Goal: Navigation & Orientation: Find specific page/section

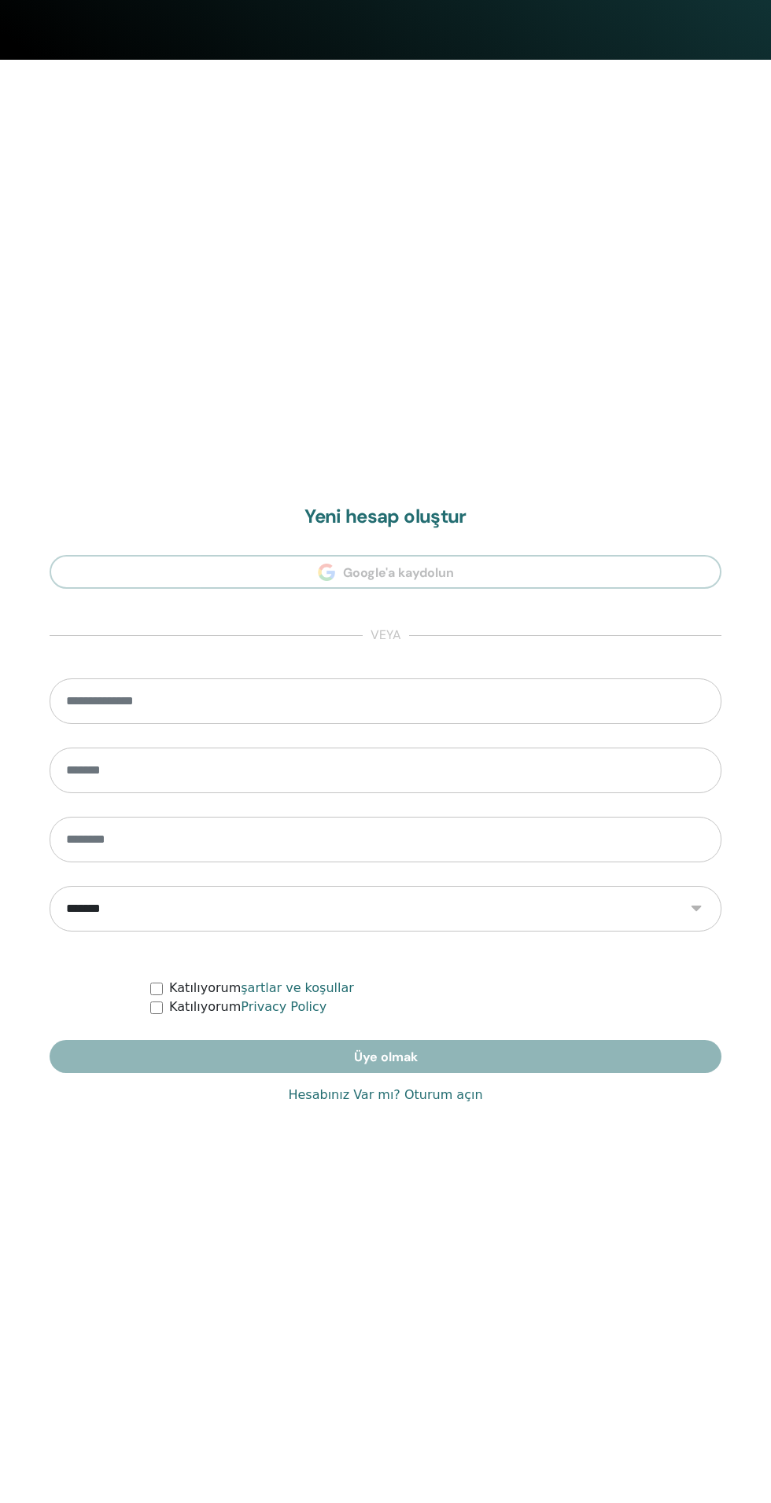
scroll to position [1503, 0]
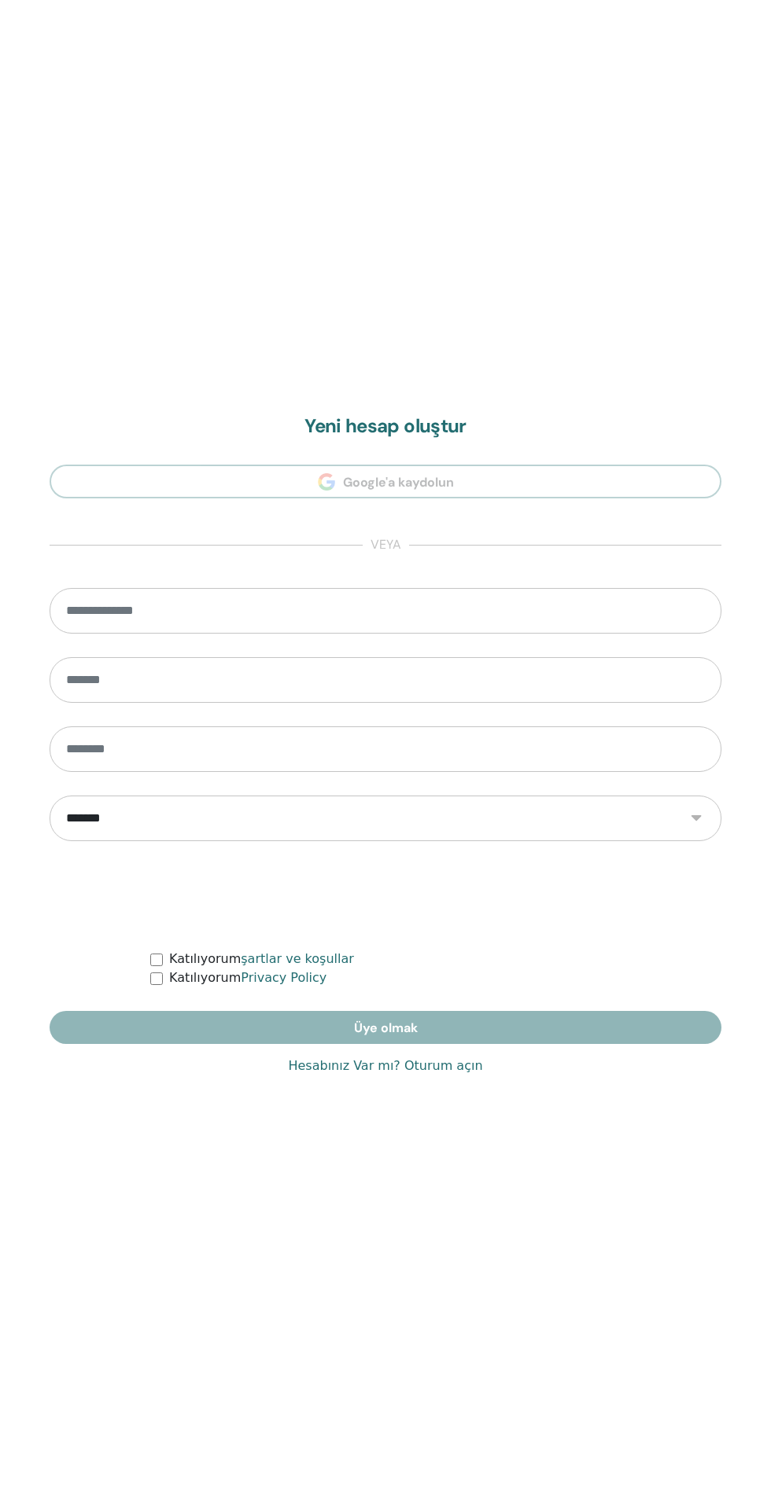
click at [418, 1025] on form "**********" at bounding box center [386, 815] width 672 height 455
click at [431, 1057] on link "Hesabınız Var mı? Oturum açın" at bounding box center [385, 1066] width 194 height 19
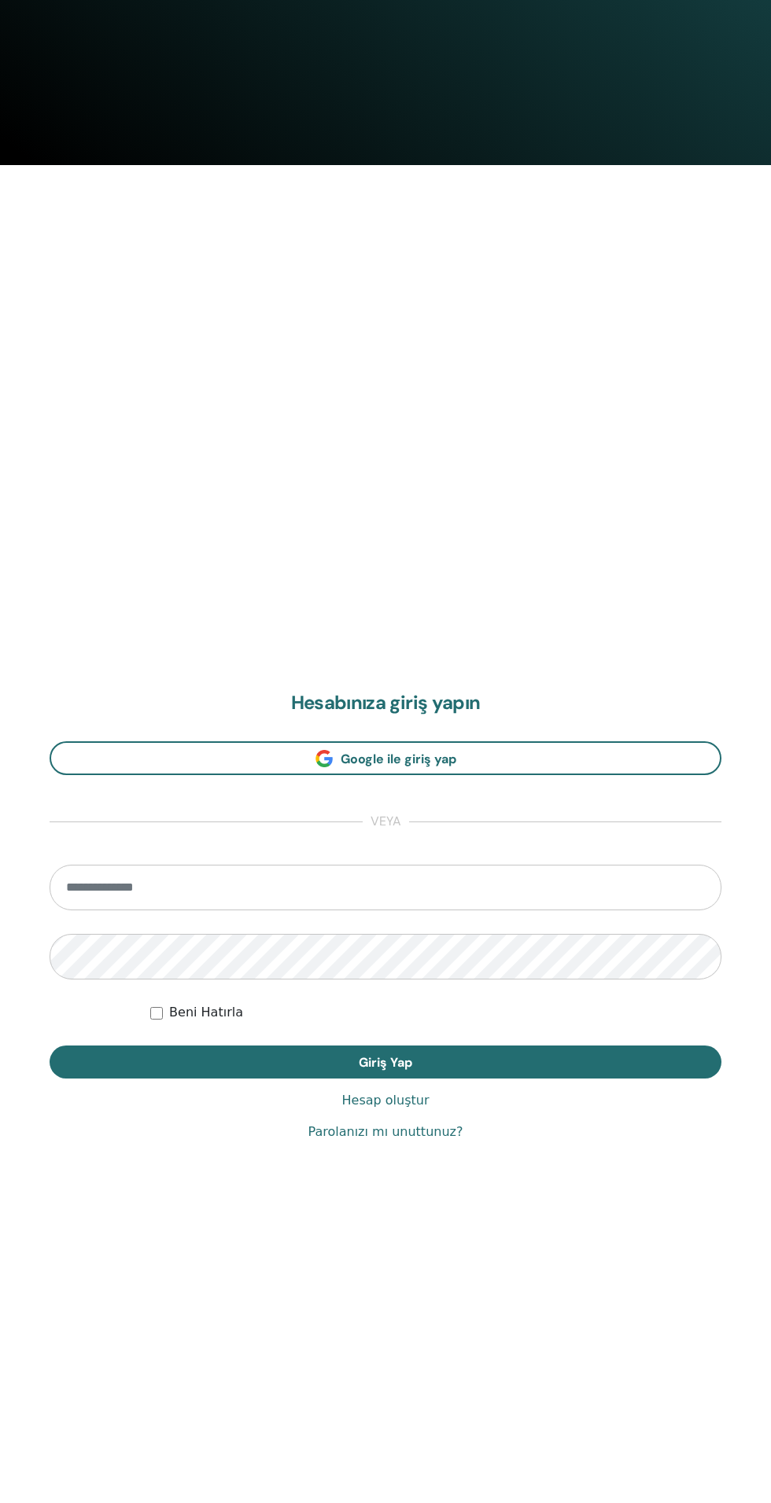
scroll to position [1393, 0]
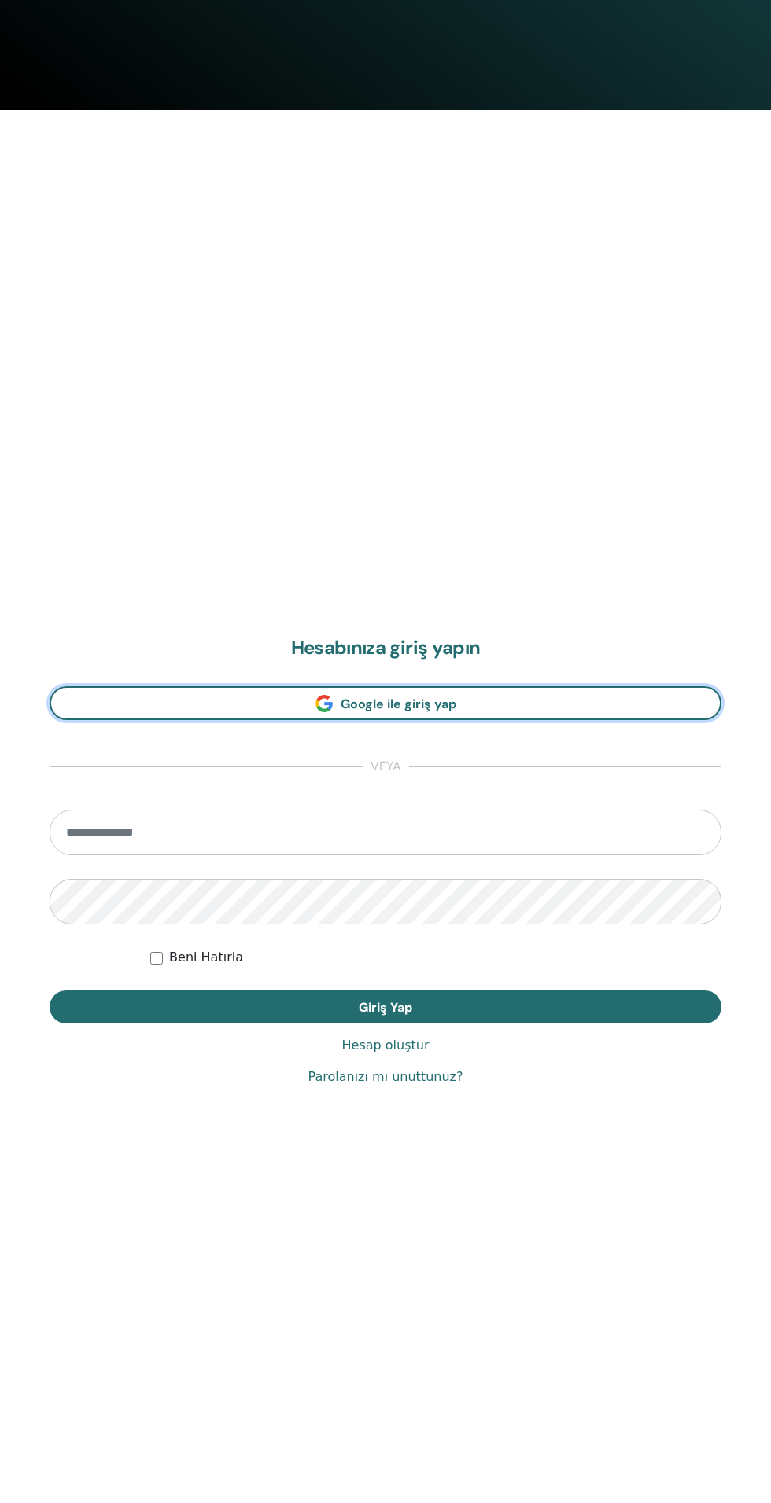
click at [565, 712] on link "Google ile giriş yap" at bounding box center [386, 703] width 672 height 34
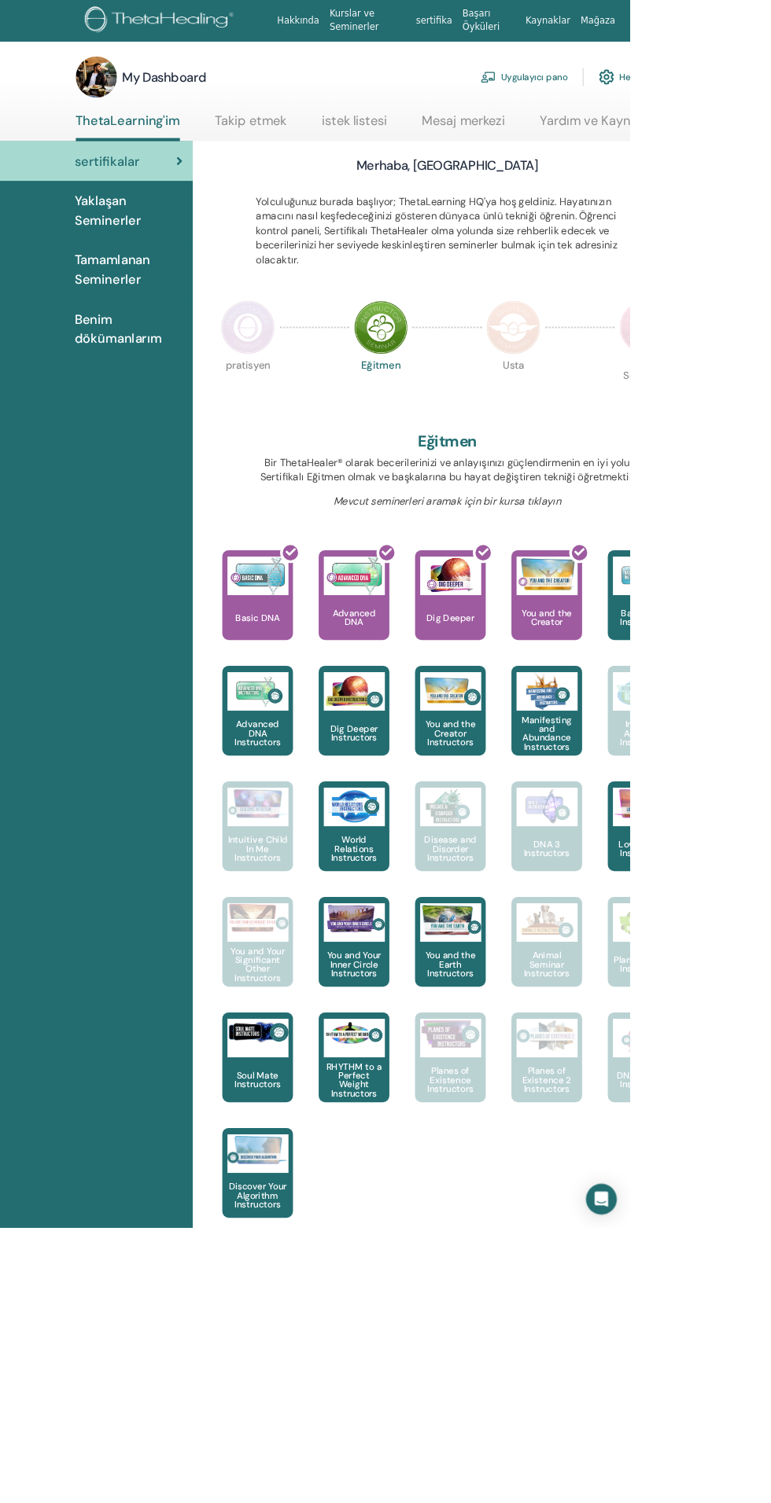
scroll to position [3, 0]
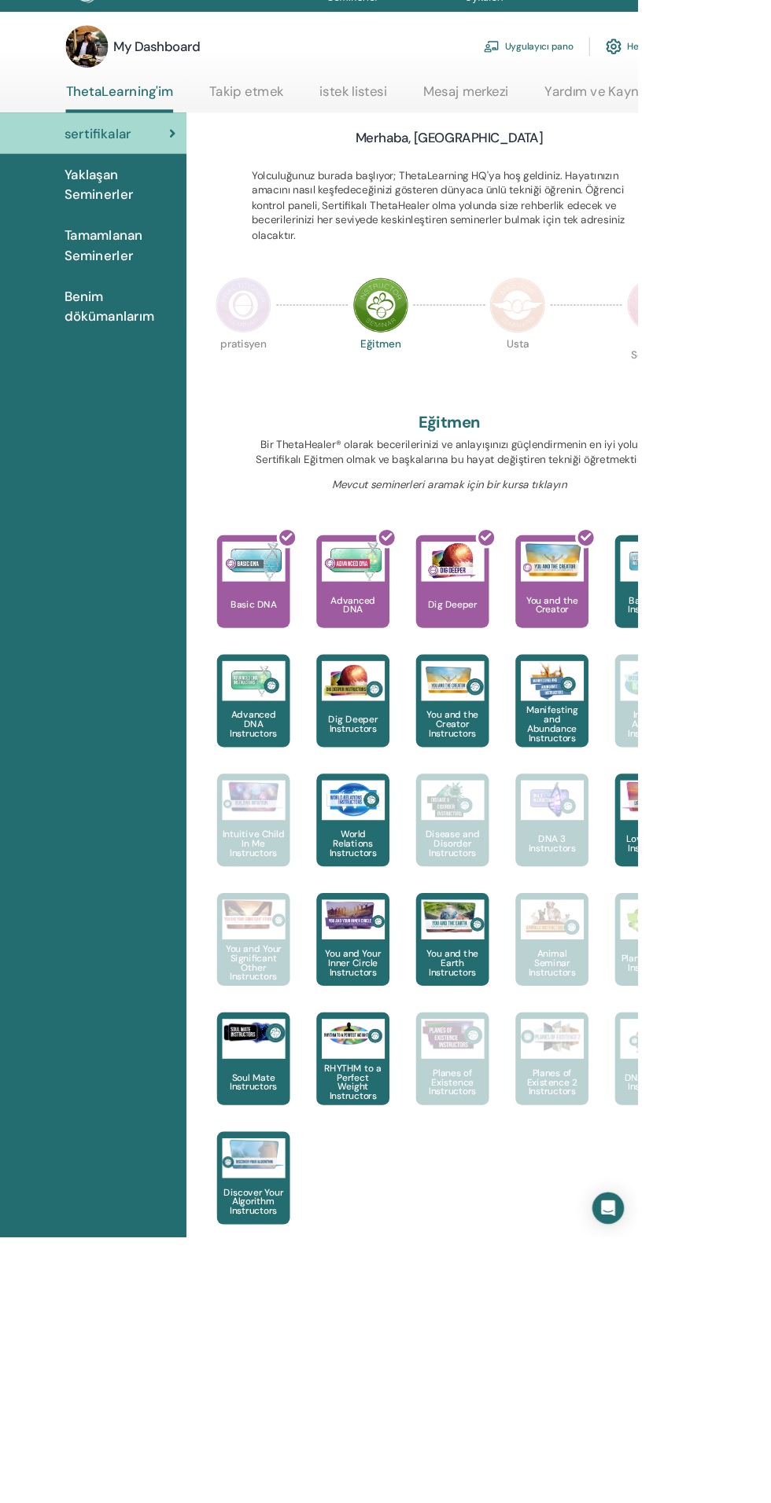
click at [302, 392] on img at bounding box center [304, 398] width 66 height 66
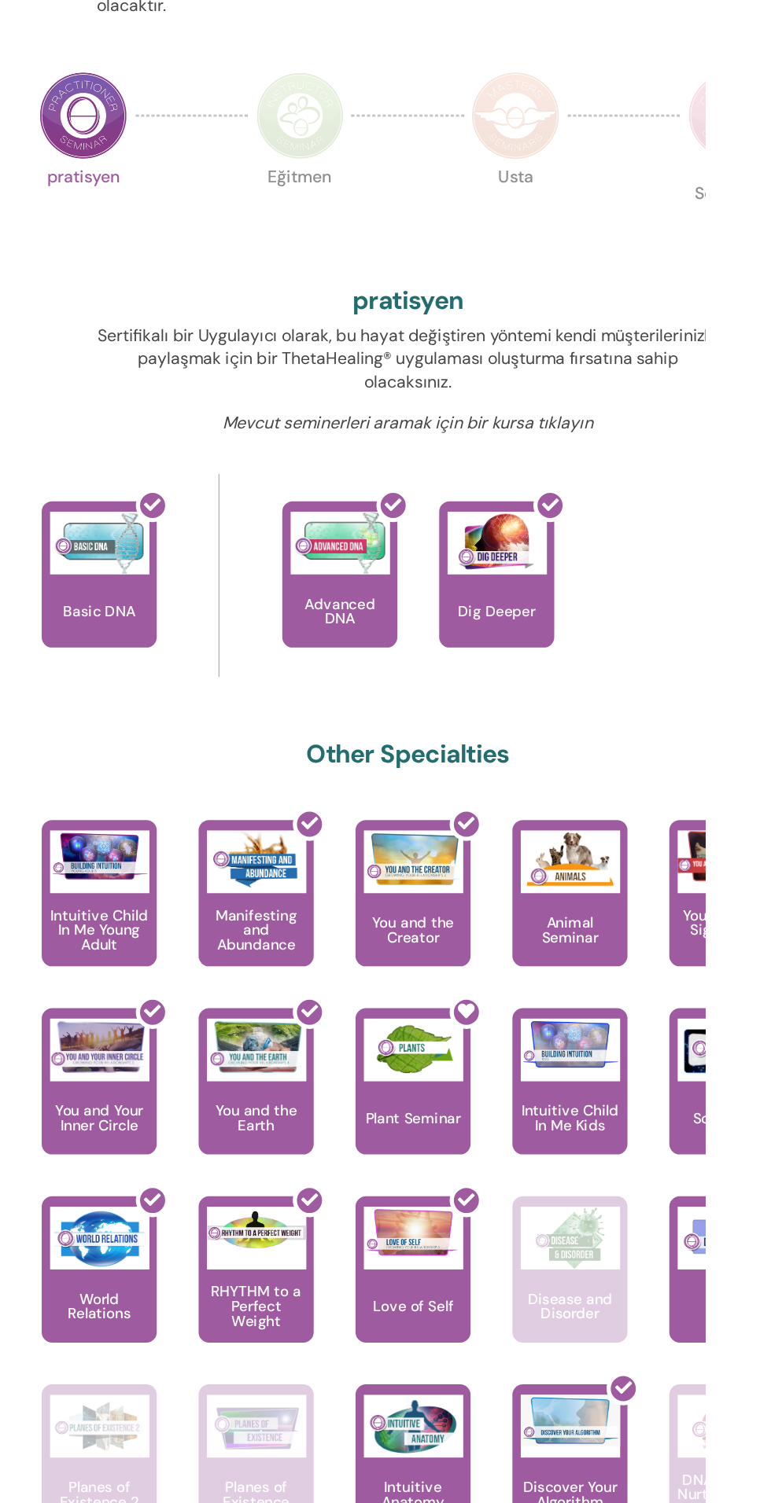
scroll to position [84, 0]
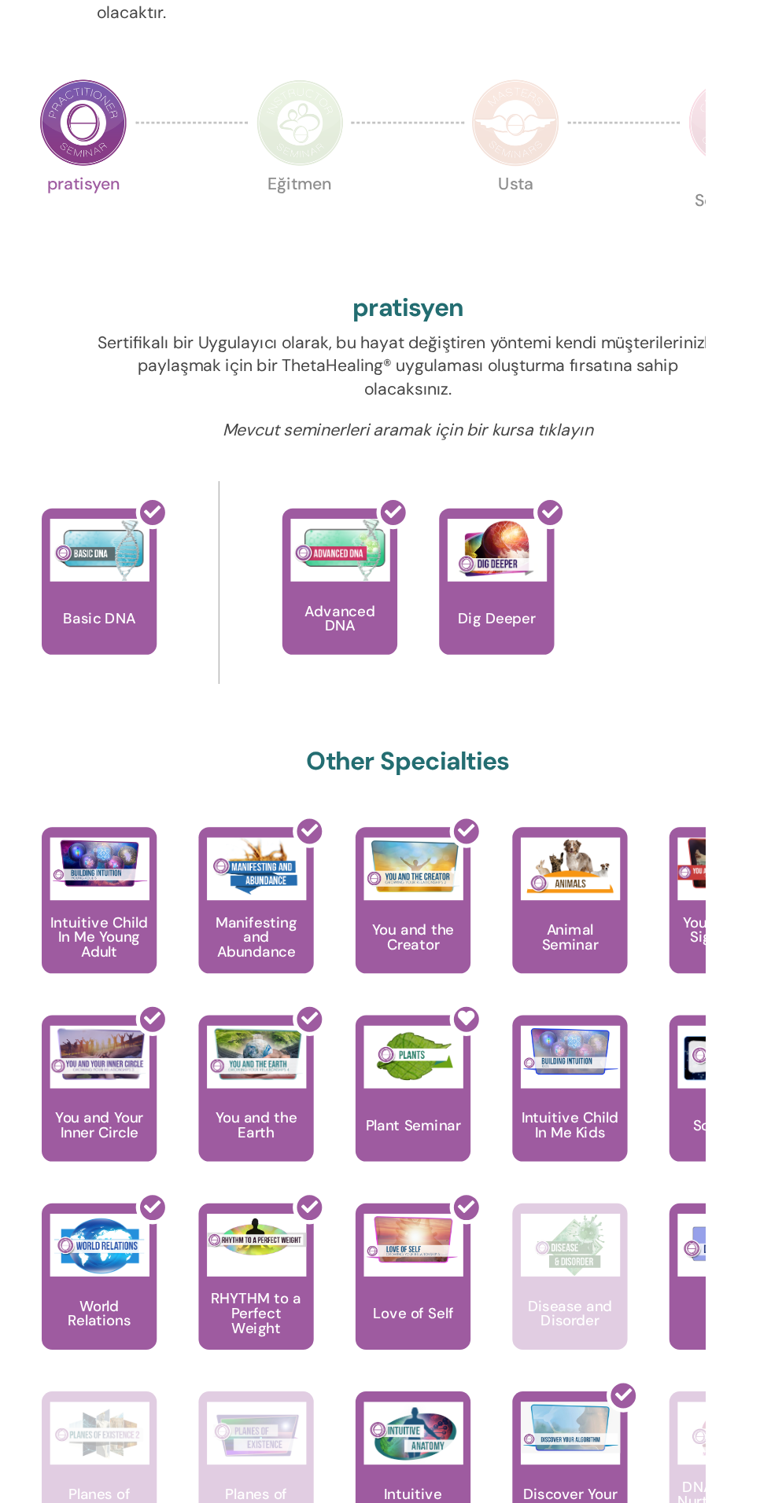
click at [481, 324] on img at bounding box center [466, 317] width 66 height 66
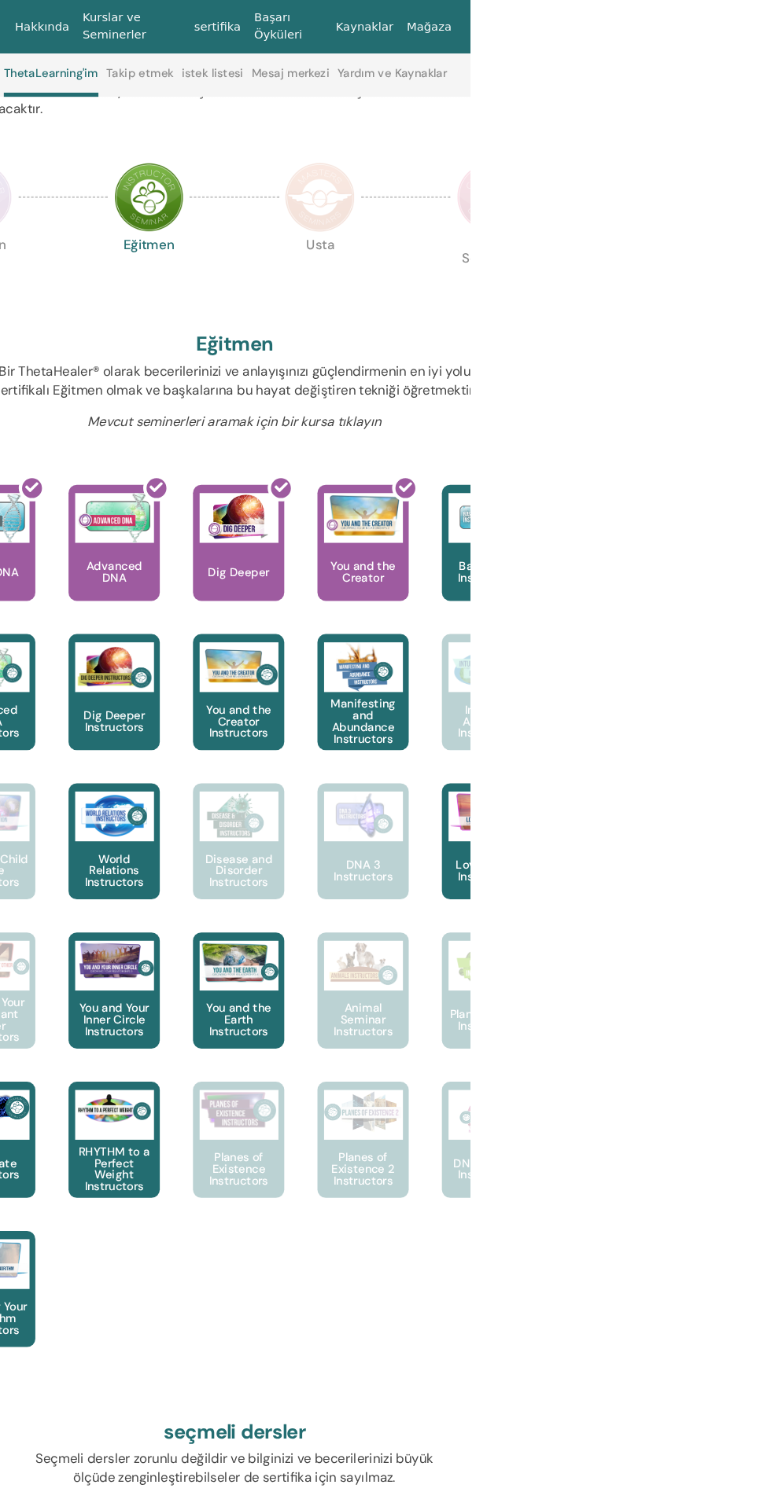
scroll to position [254, 0]
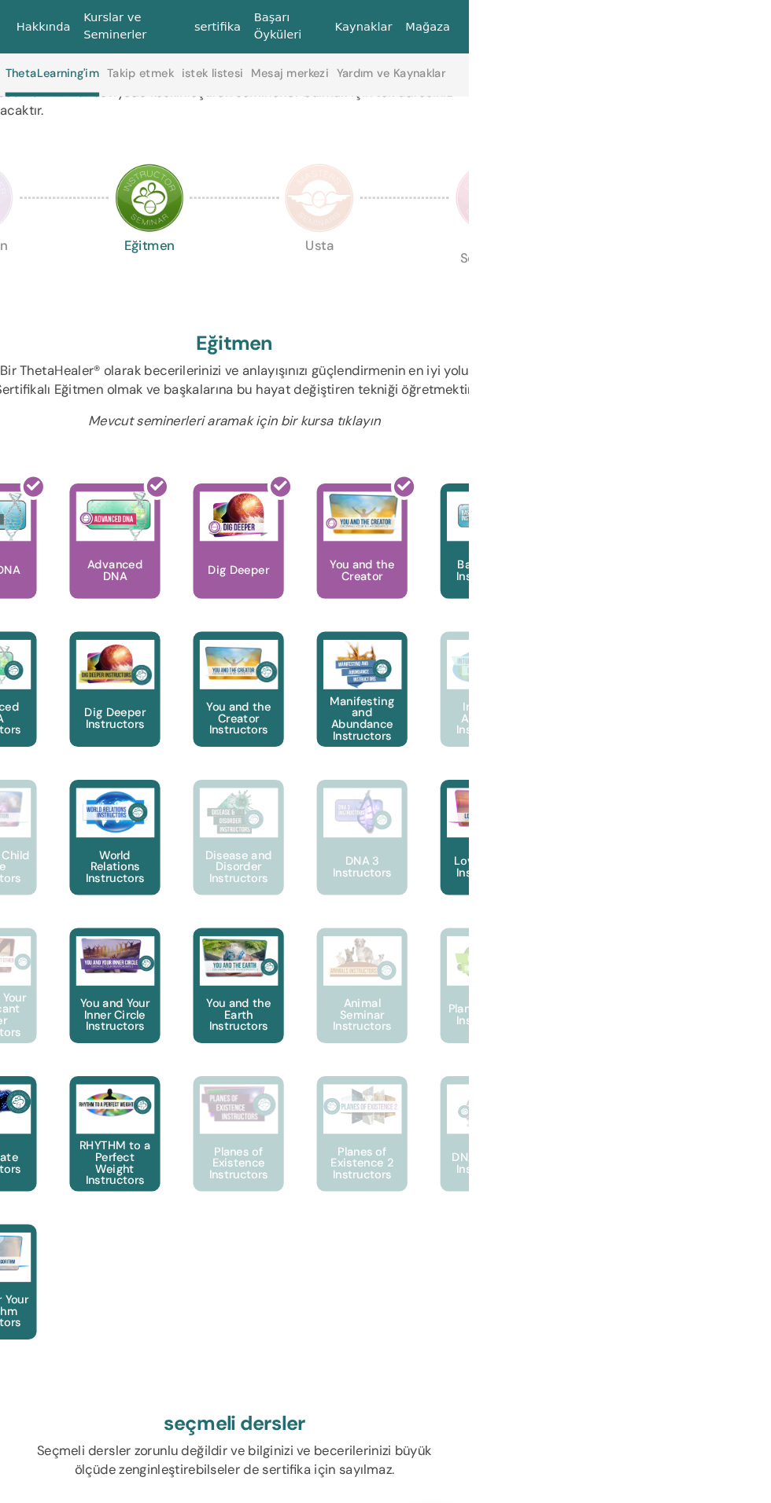
click at [614, 213] on img at bounding box center [628, 189] width 66 height 66
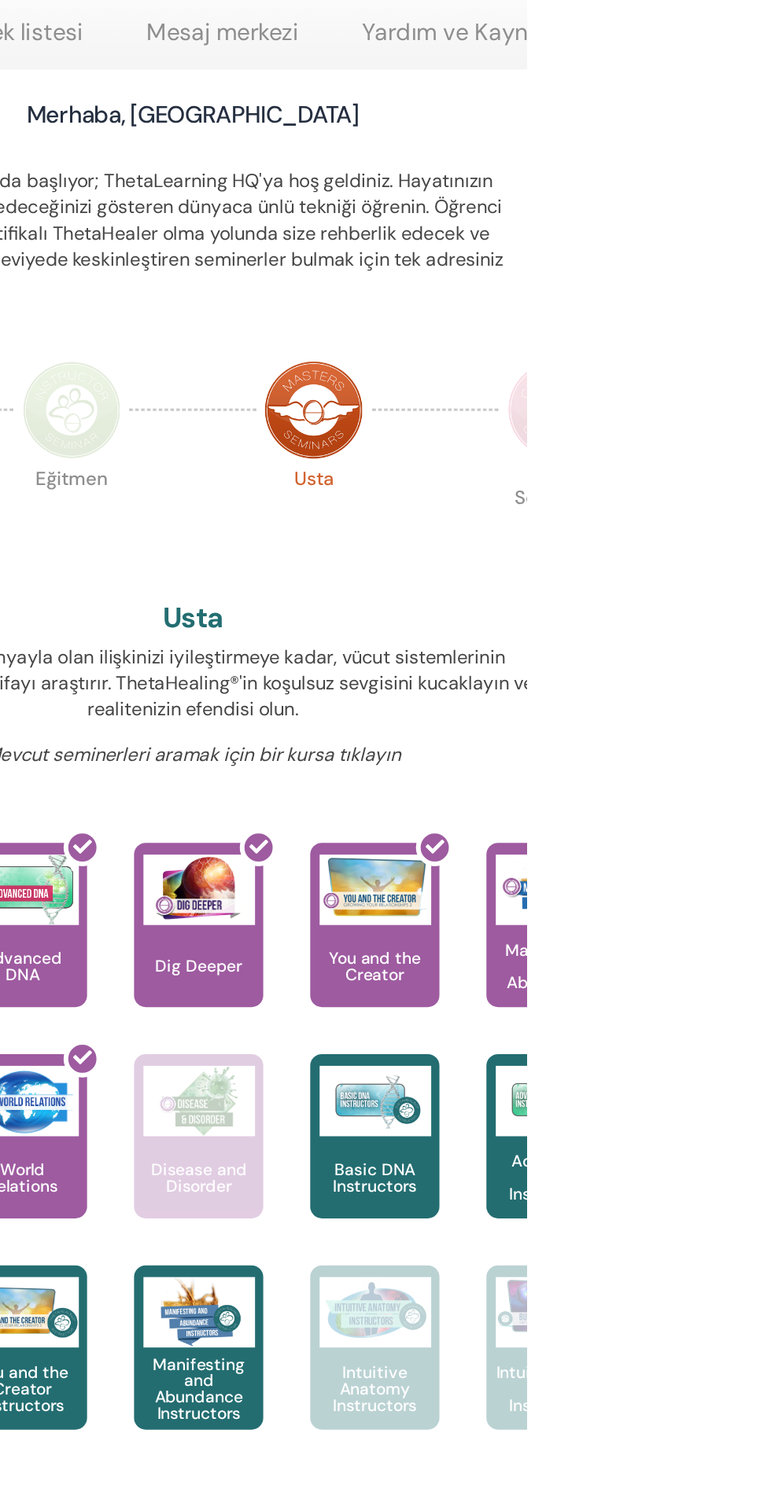
scroll to position [4, 0]
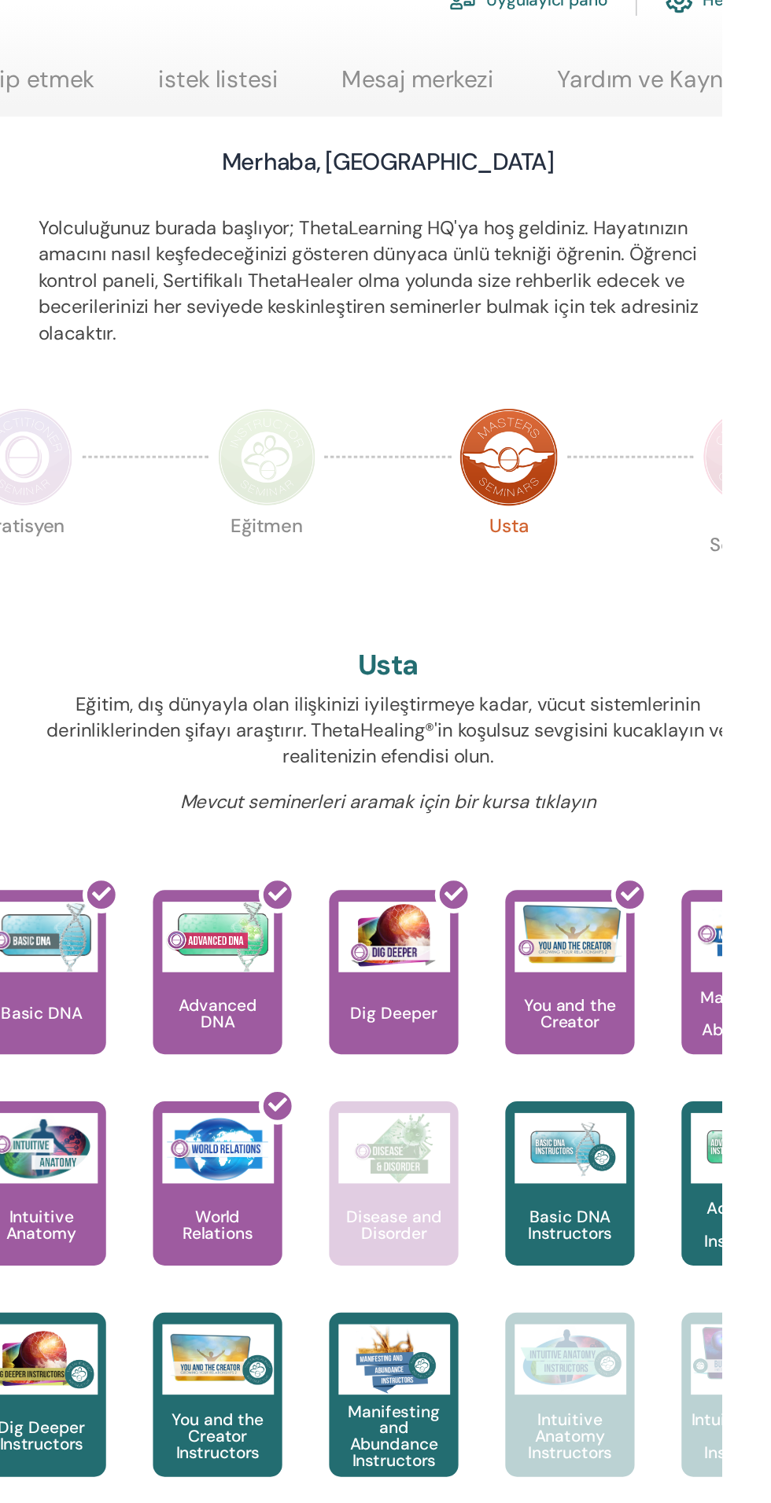
click at [308, 412] on img at bounding box center [304, 397] width 66 height 66
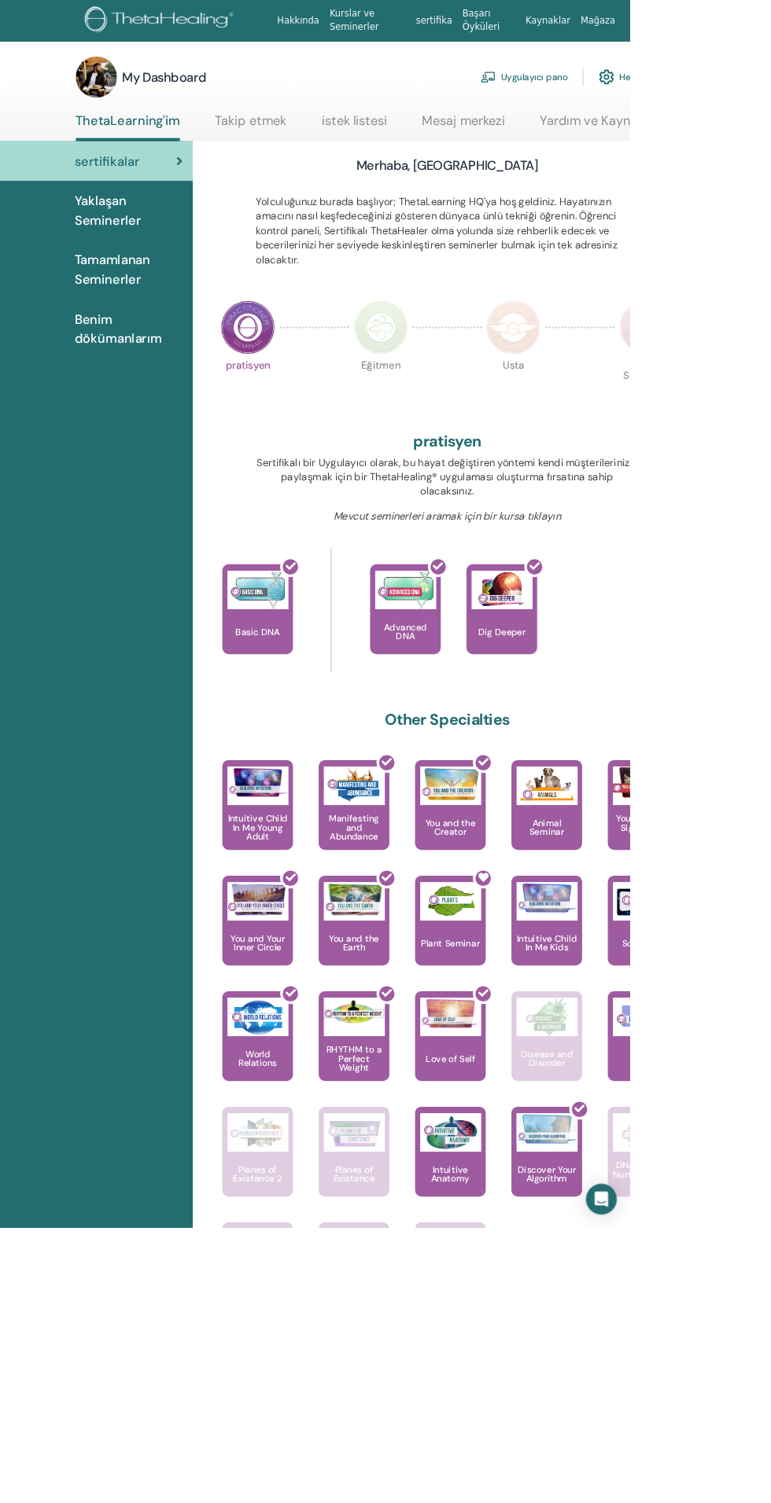
click at [473, 423] on img at bounding box center [466, 401] width 66 height 66
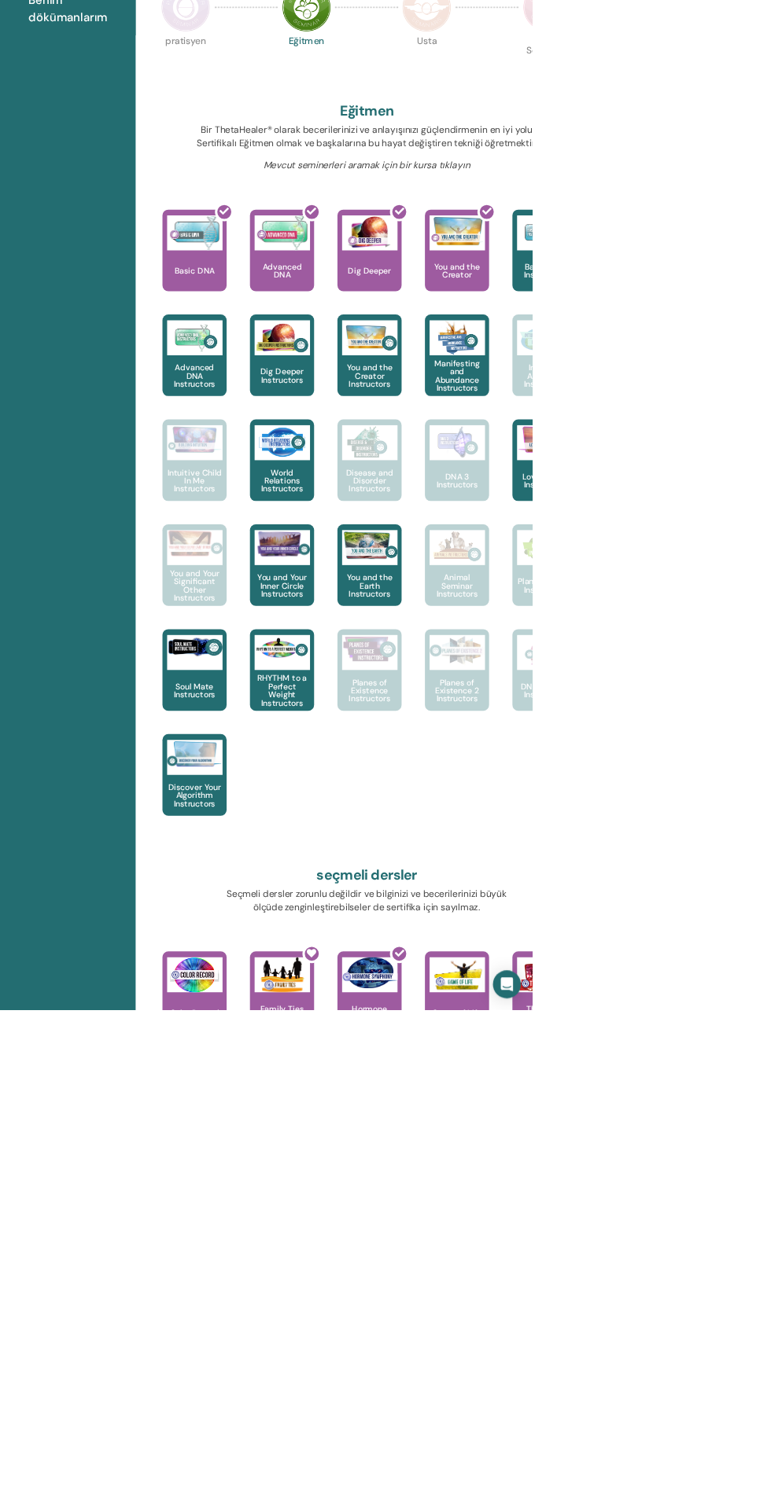
scroll to position [292, 0]
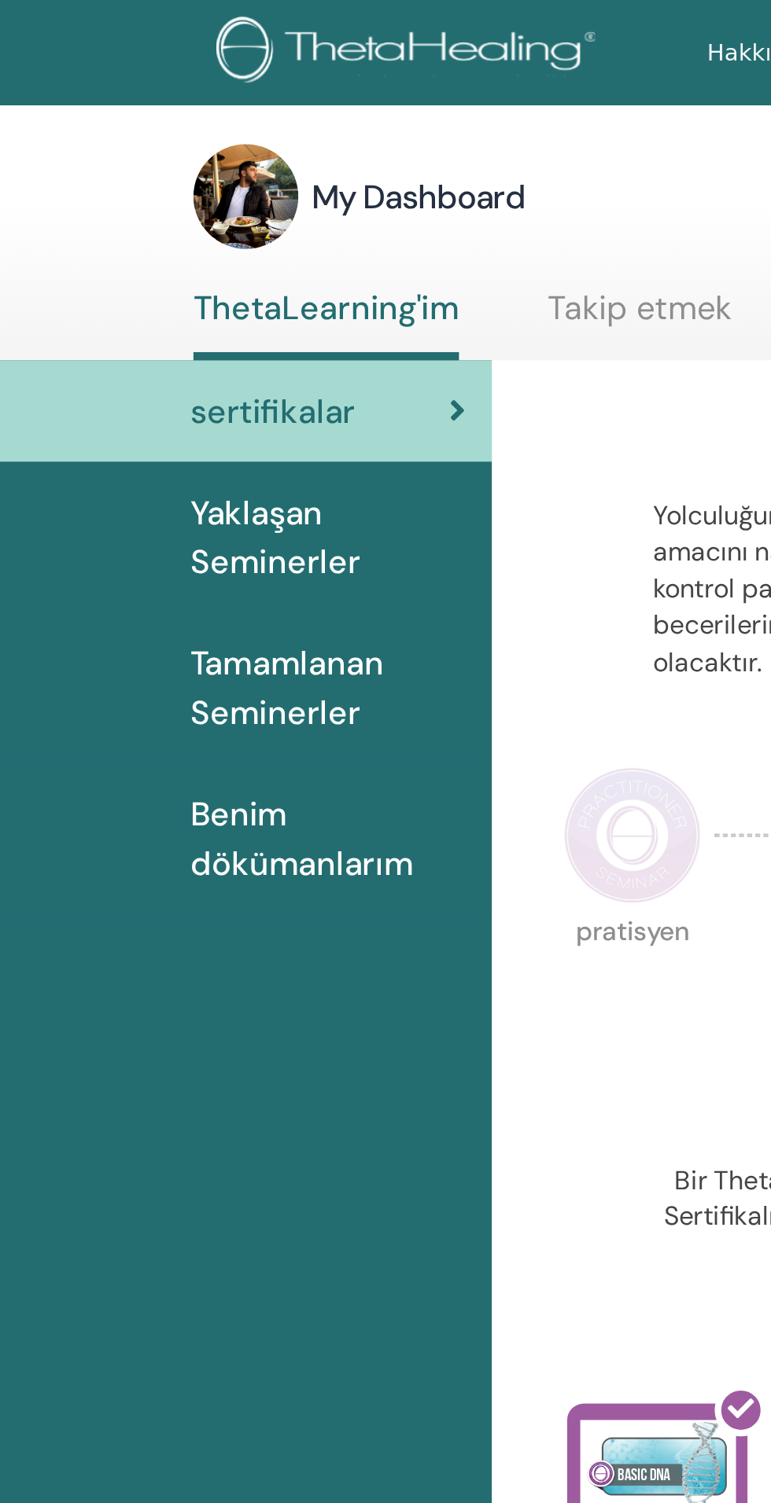
click at [159, 335] on span "Tamamlanan Seminerler" at bounding box center [157, 330] width 132 height 47
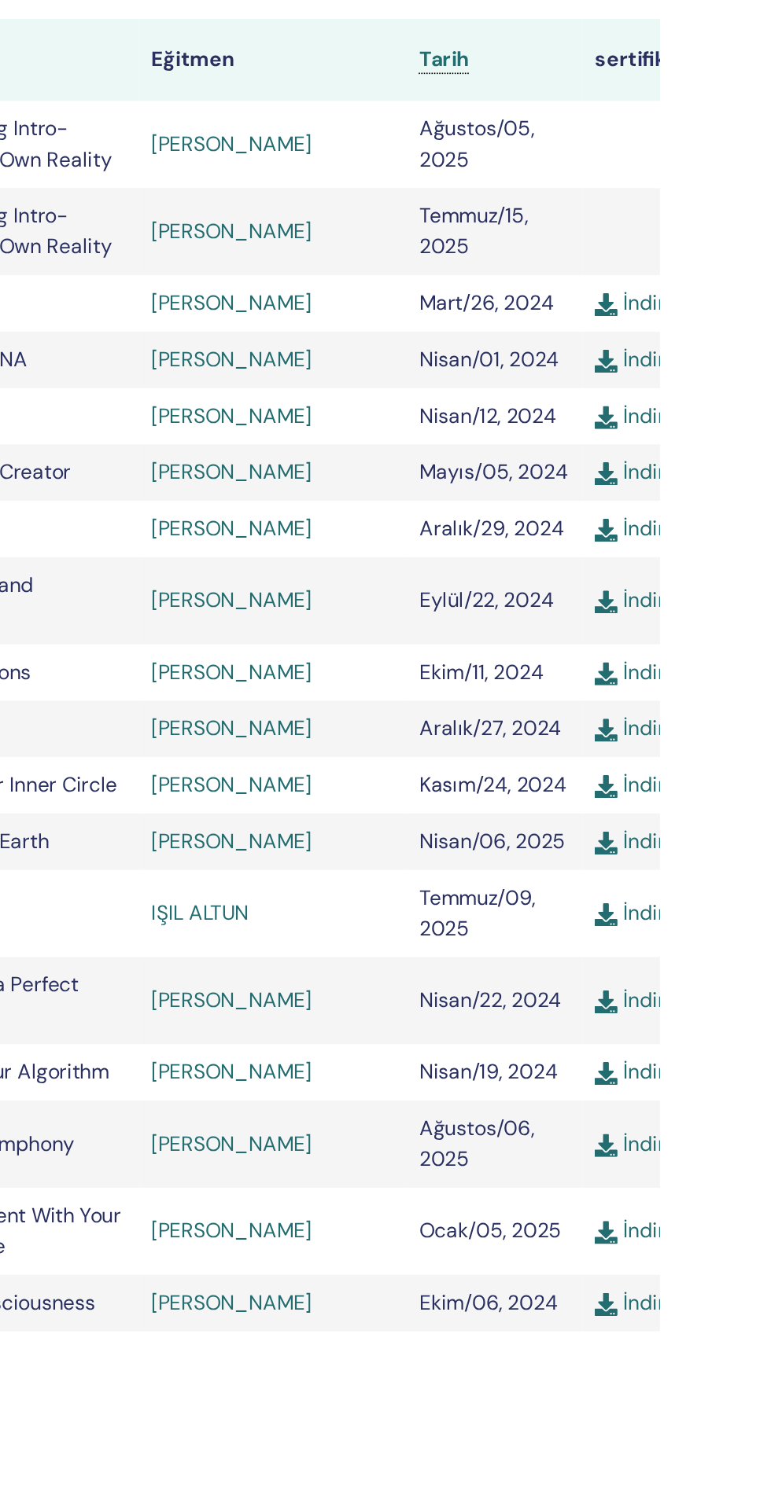
scroll to position [6, 0]
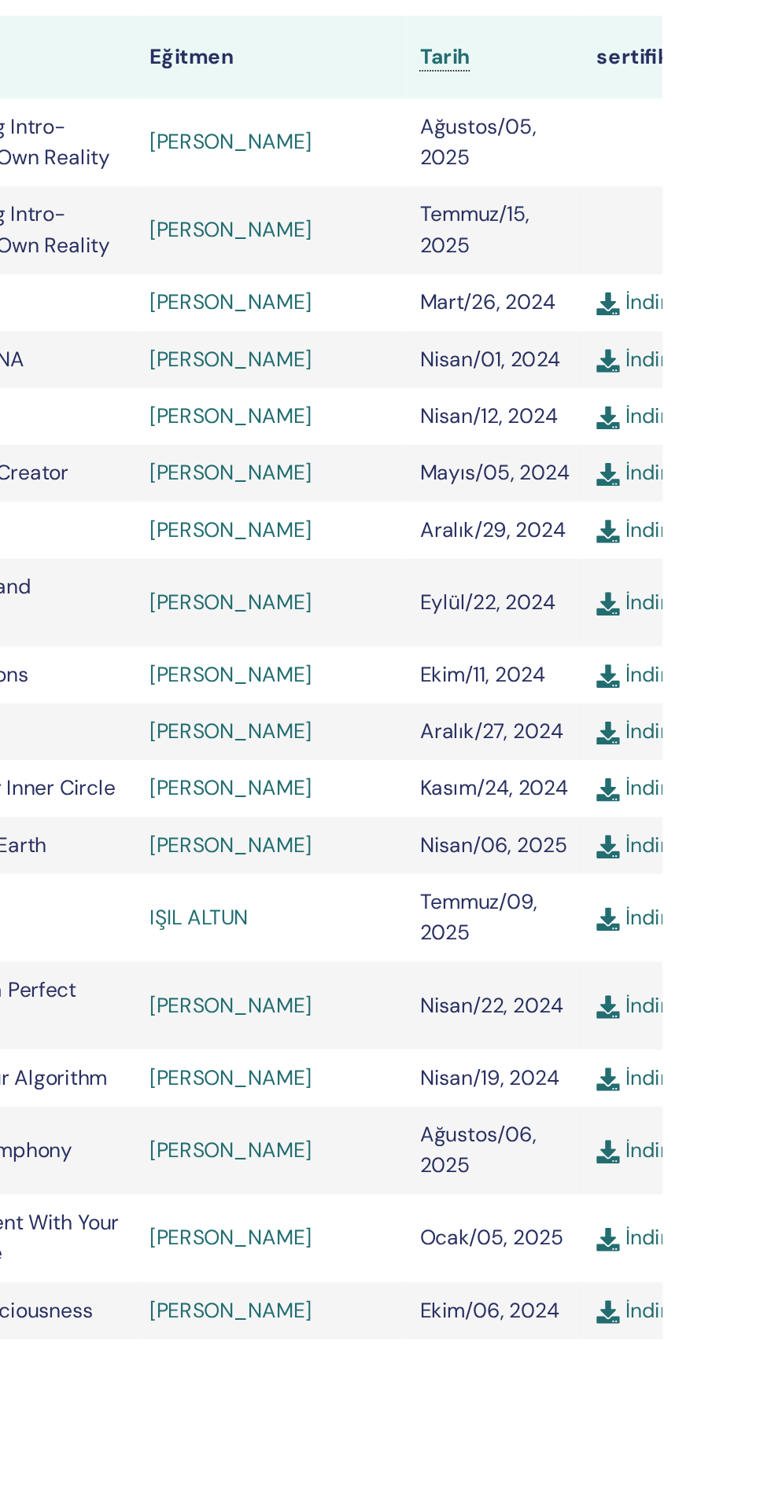
click at [524, 862] on link "[PERSON_NAME]" at bounding box center [508, 862] width 98 height 17
